Goal: Task Accomplishment & Management: Complete application form

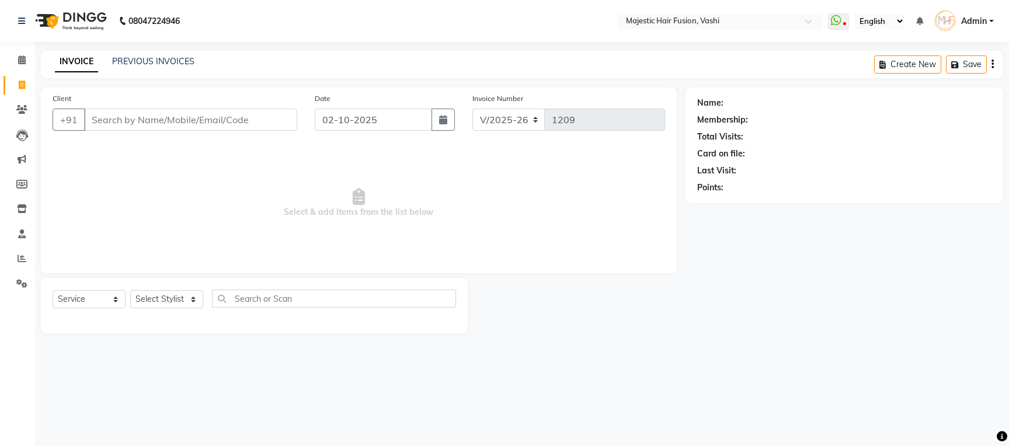
select select "559"
select select "service"
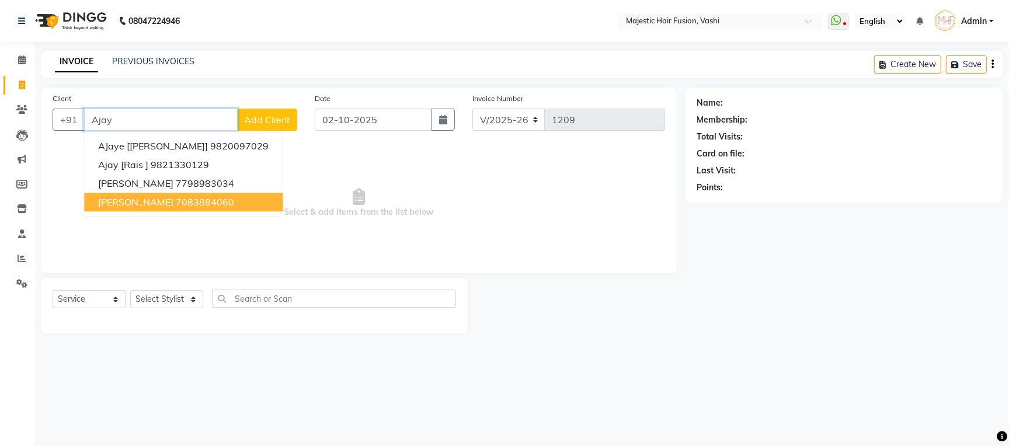
click at [218, 205] on ngb-highlight "7083884060" at bounding box center [205, 202] width 58 height 12
type input "7083884060"
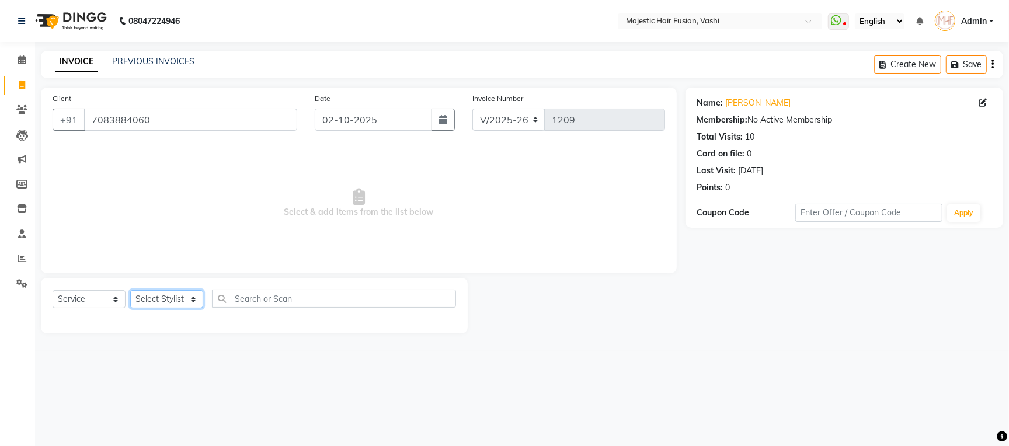
click at [176, 299] on select "Select Stylist [PERSON_NAME] [PERSON_NAME] [PERSON_NAME] [PERSON_NAME] Raise [P…" at bounding box center [166, 299] width 73 height 18
select select "76876"
click at [130, 291] on select "Select Stylist [PERSON_NAME] [PERSON_NAME] [PERSON_NAME] [PERSON_NAME] Raise [P…" at bounding box center [166, 299] width 73 height 18
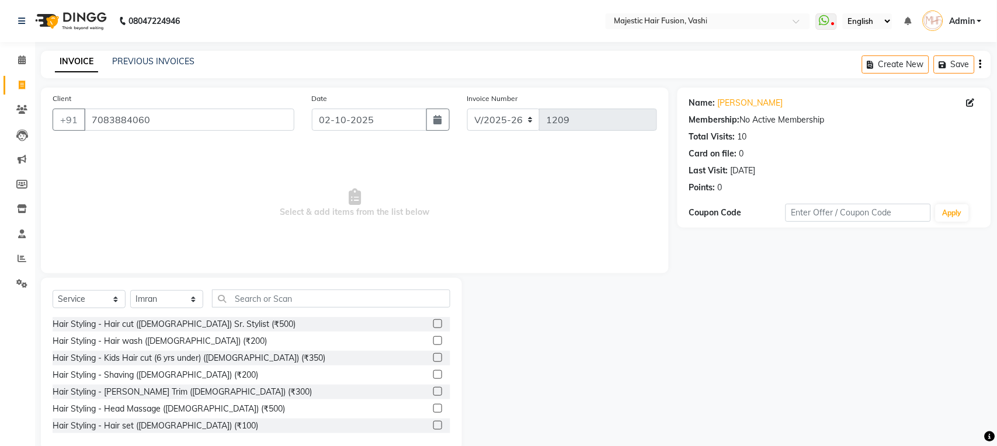
click at [433, 324] on label at bounding box center [437, 324] width 9 height 9
click at [433, 324] on input "checkbox" at bounding box center [437, 325] width 8 height 8
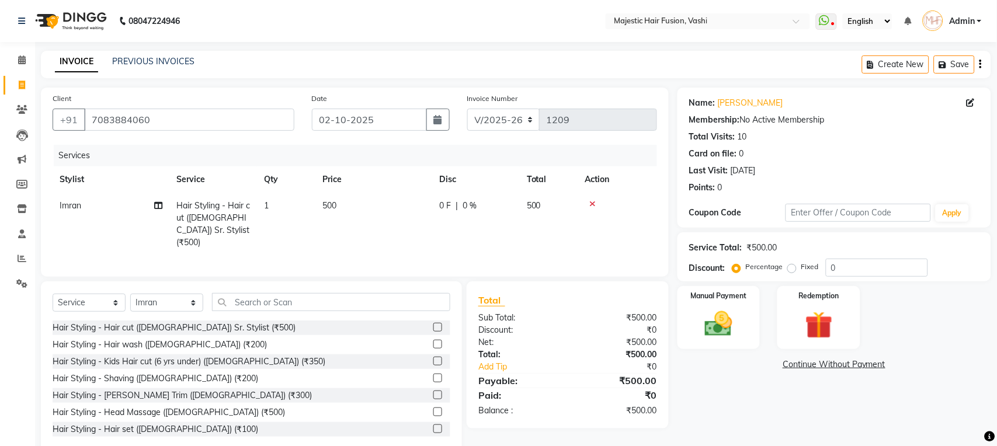
click at [433, 327] on label at bounding box center [437, 327] width 9 height 9
click at [433, 327] on input "checkbox" at bounding box center [437, 328] width 8 height 8
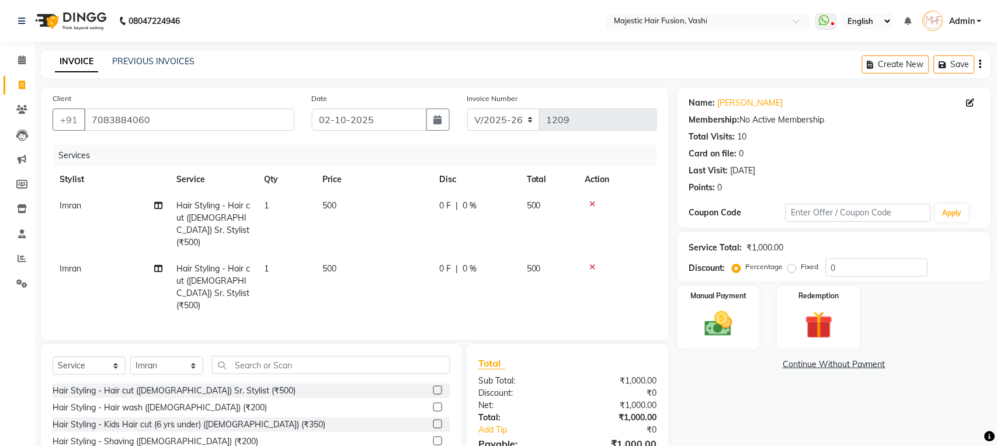
click at [433, 386] on label at bounding box center [437, 390] width 9 height 9
click at [433, 387] on input "checkbox" at bounding box center [437, 391] width 8 height 8
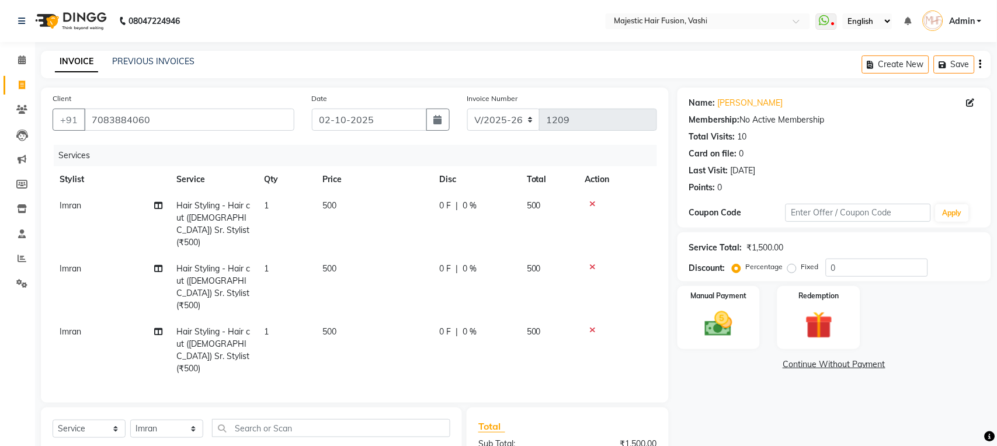
checkbox input "false"
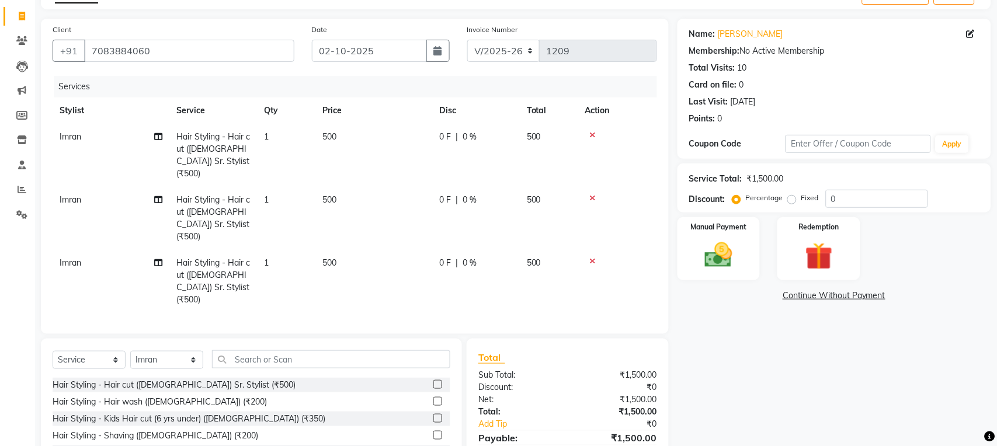
scroll to position [127, 0]
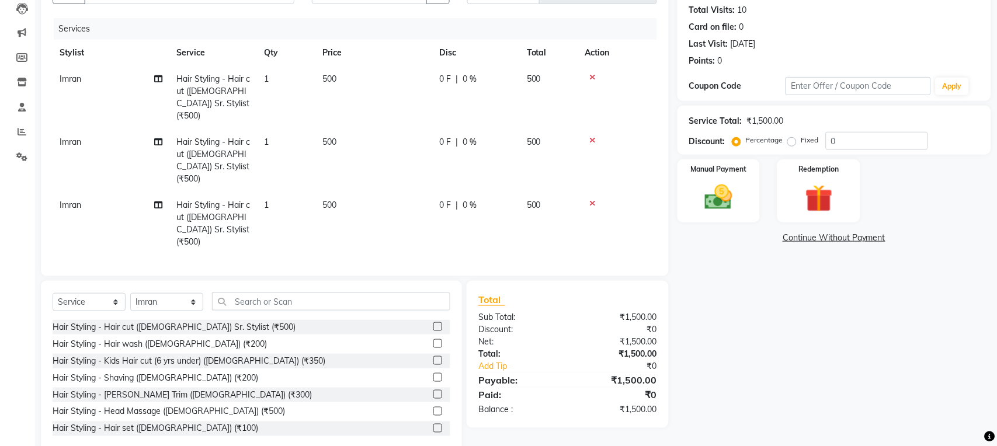
click at [433, 339] on label at bounding box center [437, 343] width 9 height 9
click at [433, 341] on input "checkbox" at bounding box center [437, 345] width 8 height 8
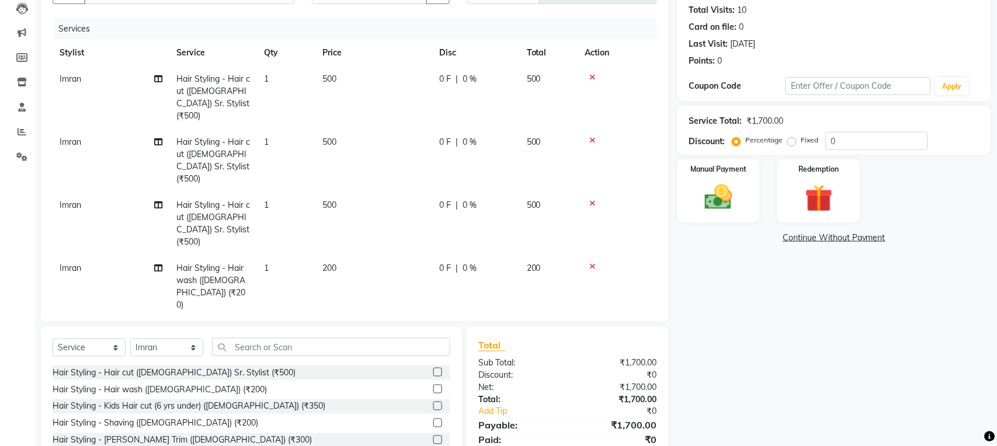
click at [433, 385] on label at bounding box center [437, 389] width 9 height 9
click at [433, 386] on input "checkbox" at bounding box center [437, 390] width 8 height 8
click at [433, 389] on label at bounding box center [437, 389] width 9 height 9
click at [433, 389] on input "checkbox" at bounding box center [437, 390] width 8 height 8
checkbox input "false"
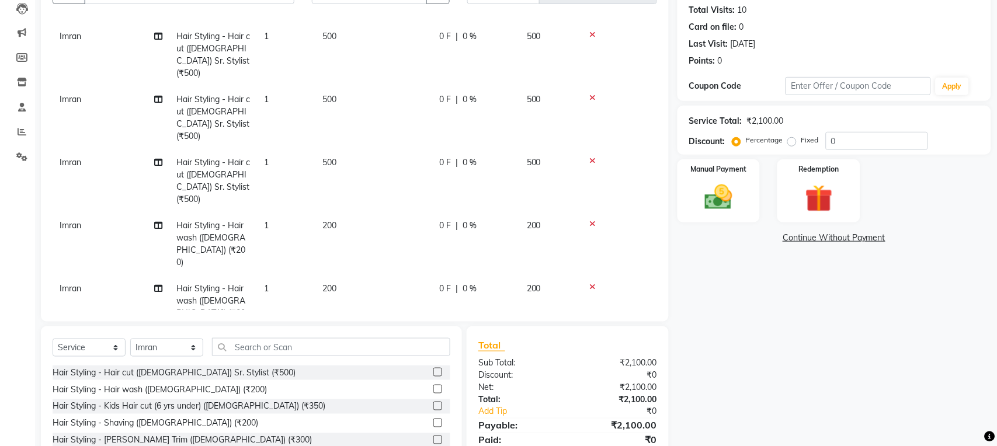
scroll to position [45, 0]
click at [67, 32] on span "Imran" at bounding box center [71, 34] width 22 height 11
select select "76876"
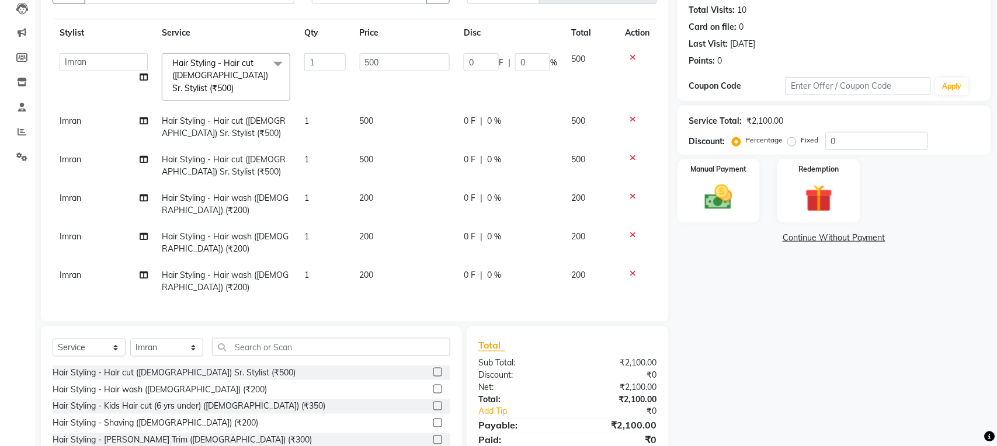
scroll to position [19, 0]
click at [72, 60] on select "[PERSON_NAME] [PERSON_NAME] [PERSON_NAME] [PERSON_NAME] Raise [PERSON_NAME] Vid…" at bounding box center [104, 63] width 88 height 18
select select "32519"
click at [74, 193] on span "Imran" at bounding box center [71, 198] width 22 height 11
select select "76876"
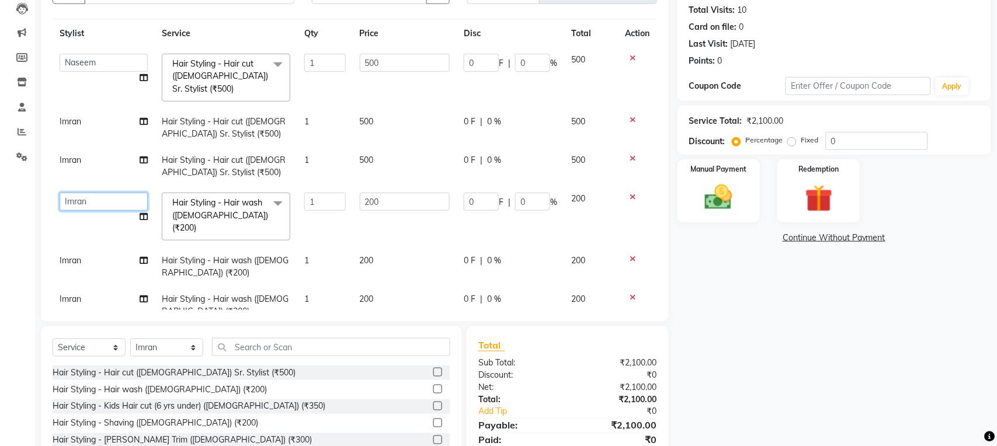
click at [75, 193] on select "[PERSON_NAME] [PERSON_NAME] [PERSON_NAME] [PERSON_NAME] Raise [PERSON_NAME] Vid…" at bounding box center [104, 202] width 88 height 18
select select "32519"
click at [504, 54] on div "0 F | 0 %" at bounding box center [510, 63] width 93 height 18
click at [515, 67] on input "0" at bounding box center [532, 63] width 35 height 18
type input "20"
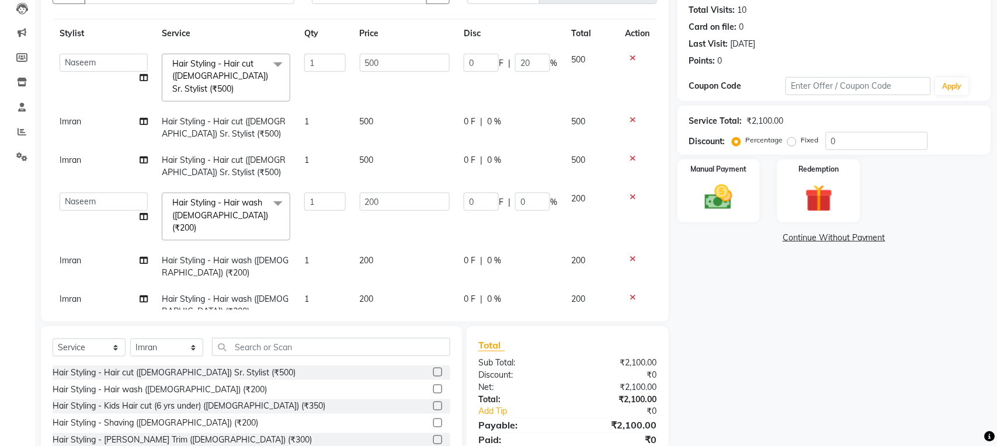
click at [477, 114] on td "0 F | 0 %" at bounding box center [510, 128] width 107 height 39
select select "76876"
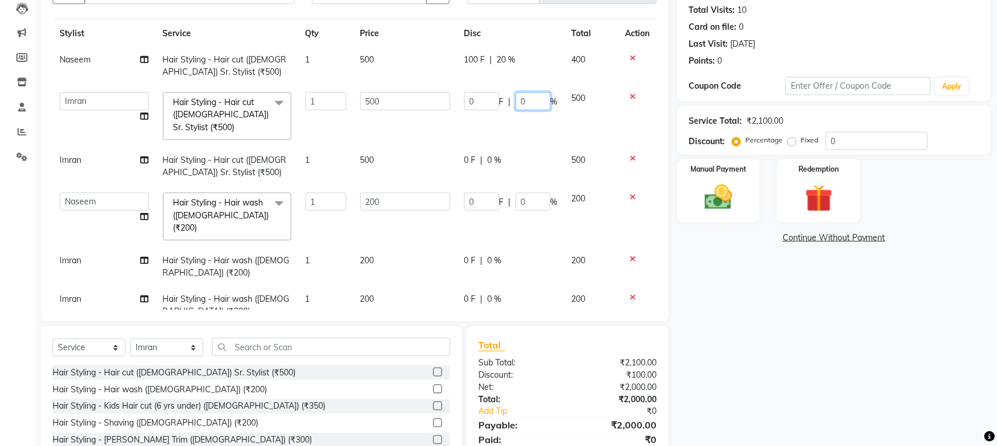
click at [516, 99] on input "0" at bounding box center [533, 101] width 35 height 18
type input "20"
click at [472, 147] on td "0 F | 0 %" at bounding box center [510, 166] width 107 height 39
select select "76876"
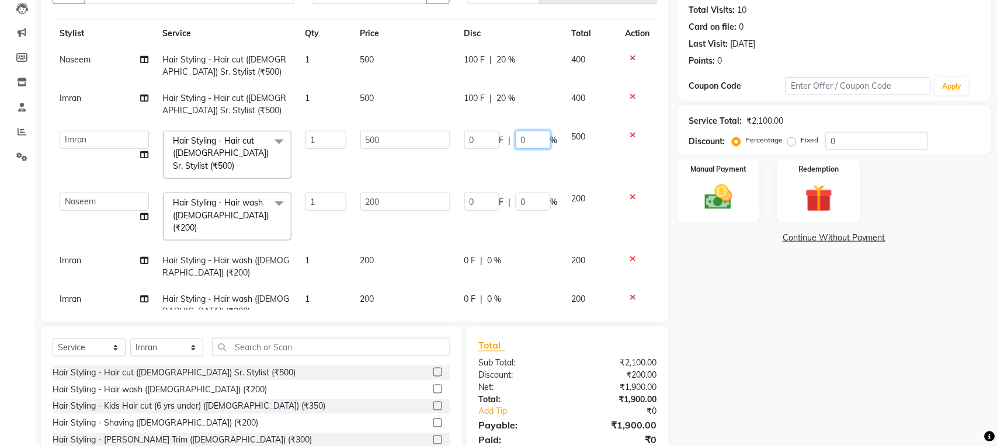
click at [516, 133] on input "0" at bounding box center [533, 140] width 35 height 18
type input "20"
click at [813, 324] on div "Name: [PERSON_NAME] Membership: No Active Membership Total Visits: 10 Card on f…" at bounding box center [839, 230] width 322 height 538
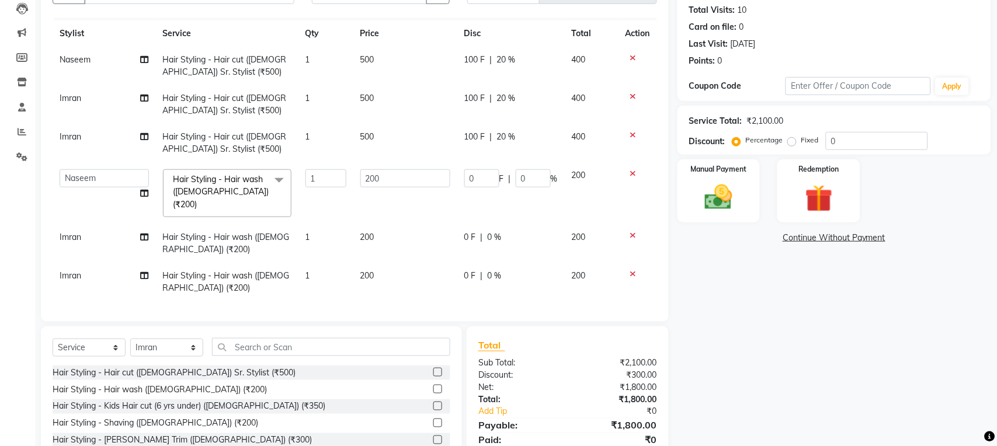
scroll to position [197, 0]
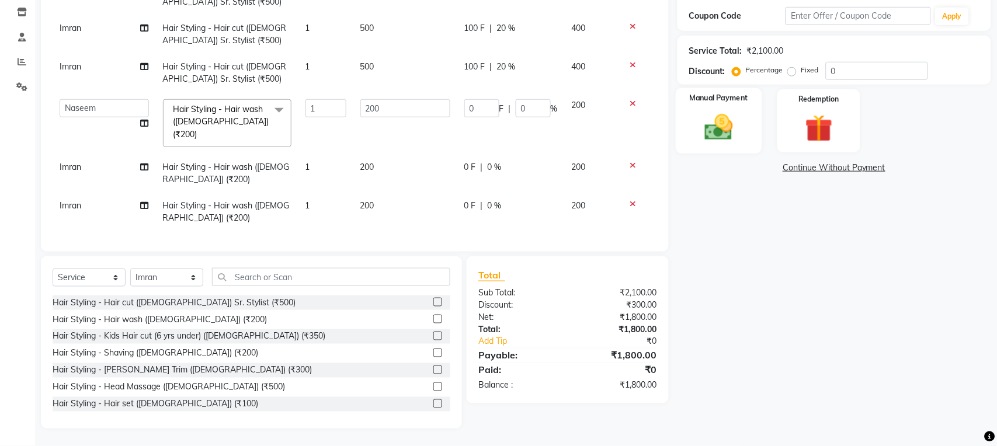
click at [715, 131] on img at bounding box center [719, 127] width 46 height 33
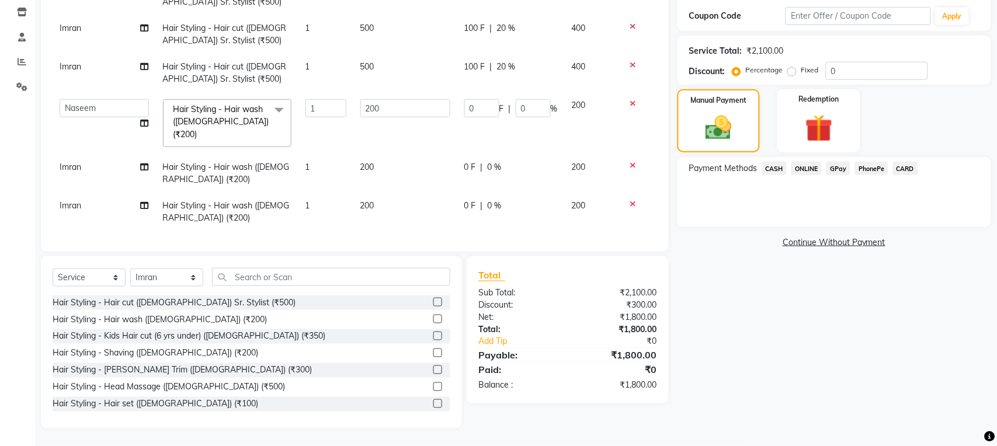
click at [904, 167] on span "CARD" at bounding box center [905, 168] width 25 height 13
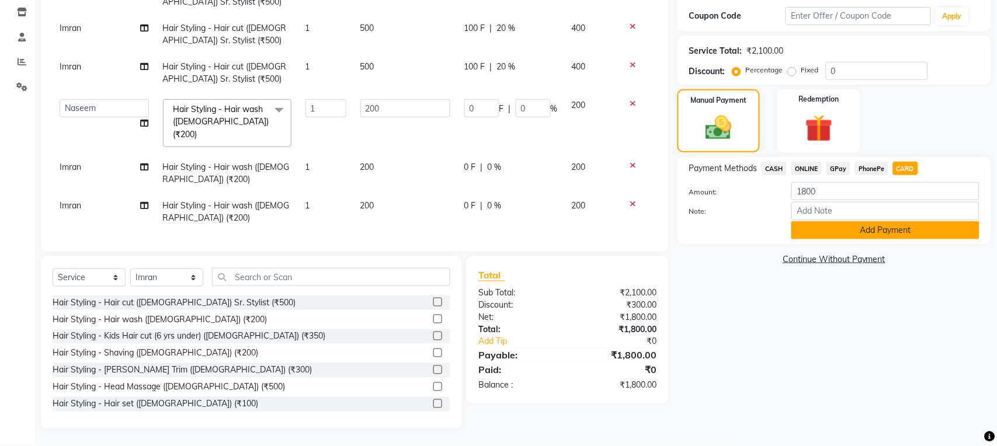
click at [900, 229] on button "Add Payment" at bounding box center [886, 230] width 188 height 18
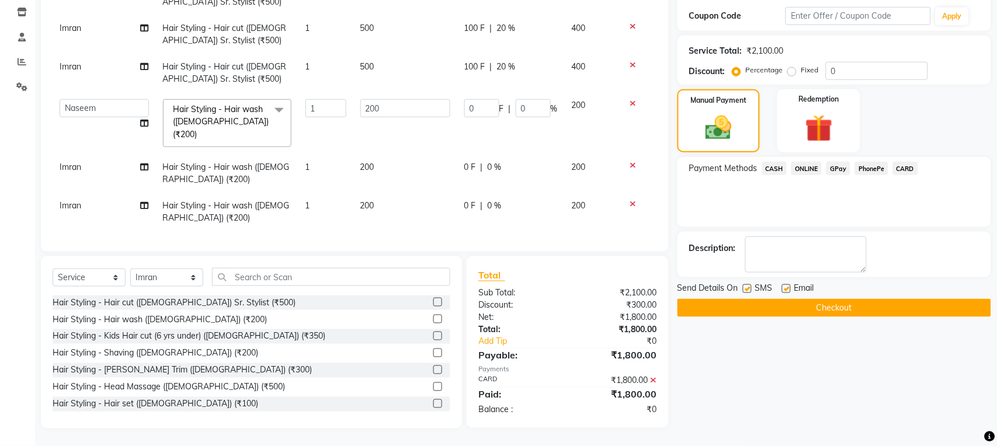
click at [745, 290] on label at bounding box center [747, 288] width 9 height 9
click at [745, 290] on input "checkbox" at bounding box center [747, 290] width 8 height 8
checkbox input "false"
click at [785, 290] on label at bounding box center [786, 288] width 9 height 9
click at [785, 290] on input "checkbox" at bounding box center [786, 290] width 8 height 8
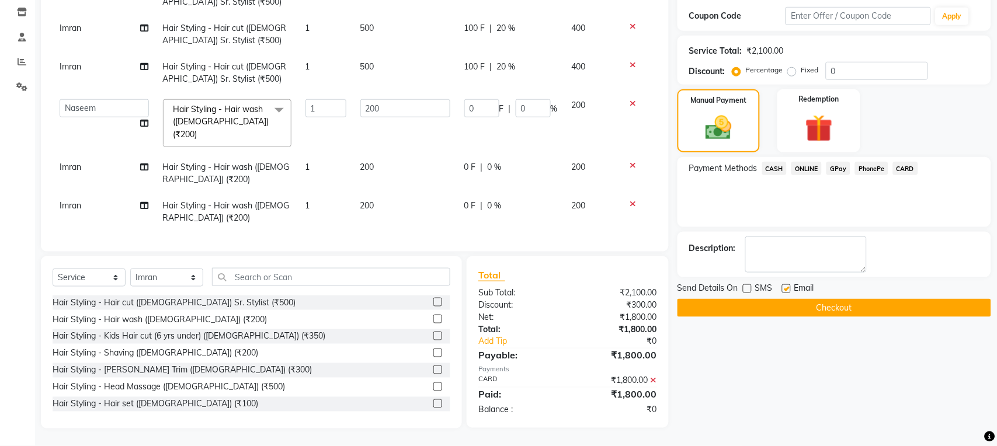
checkbox input "false"
click at [776, 306] on button "Checkout" at bounding box center [835, 308] width 314 height 18
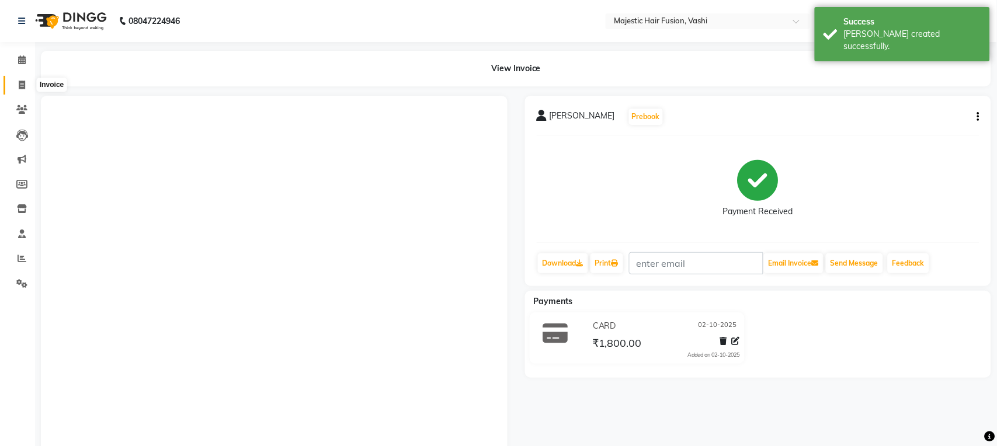
click at [20, 85] on icon at bounding box center [22, 85] width 6 height 9
select select "559"
select select "service"
